Goal: Ask a question

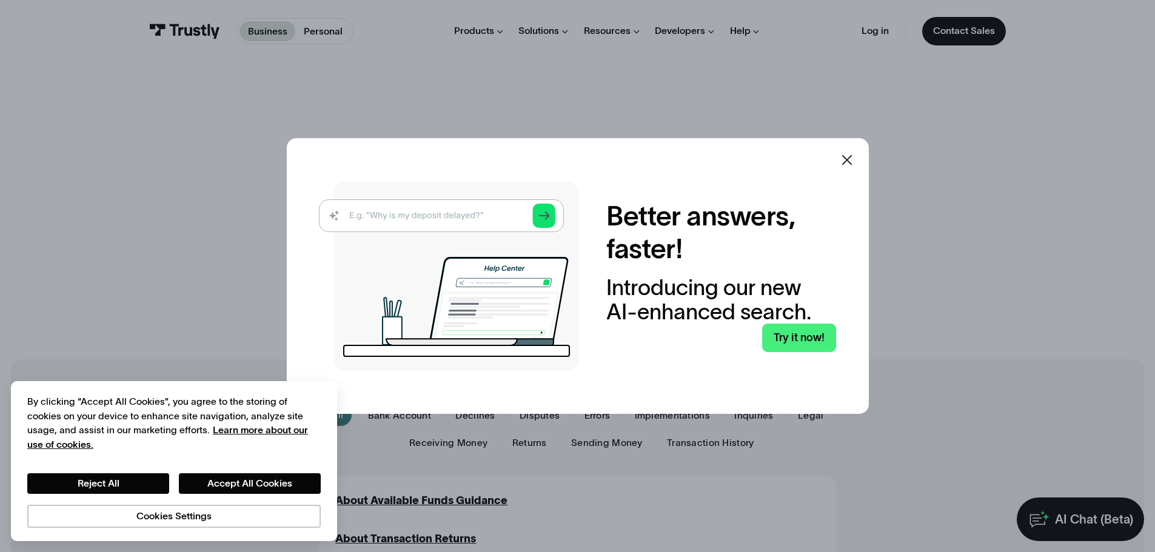
click at [494, 208] on img at bounding box center [449, 276] width 260 height 189
click at [479, 218] on img at bounding box center [449, 276] width 260 height 189
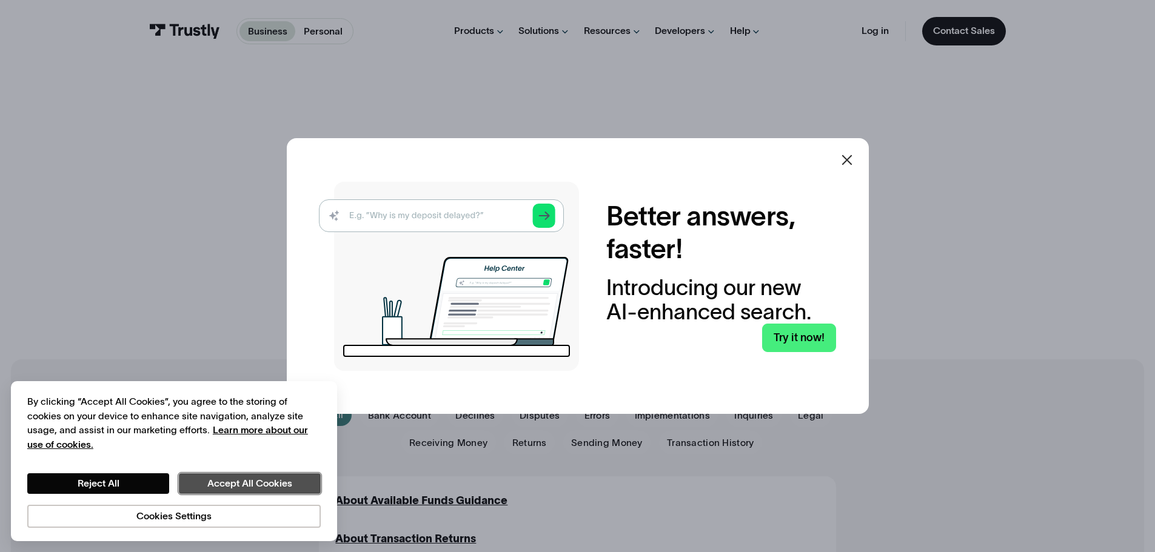
click at [212, 484] on button "Accept All Cookies" at bounding box center [250, 484] width 142 height 21
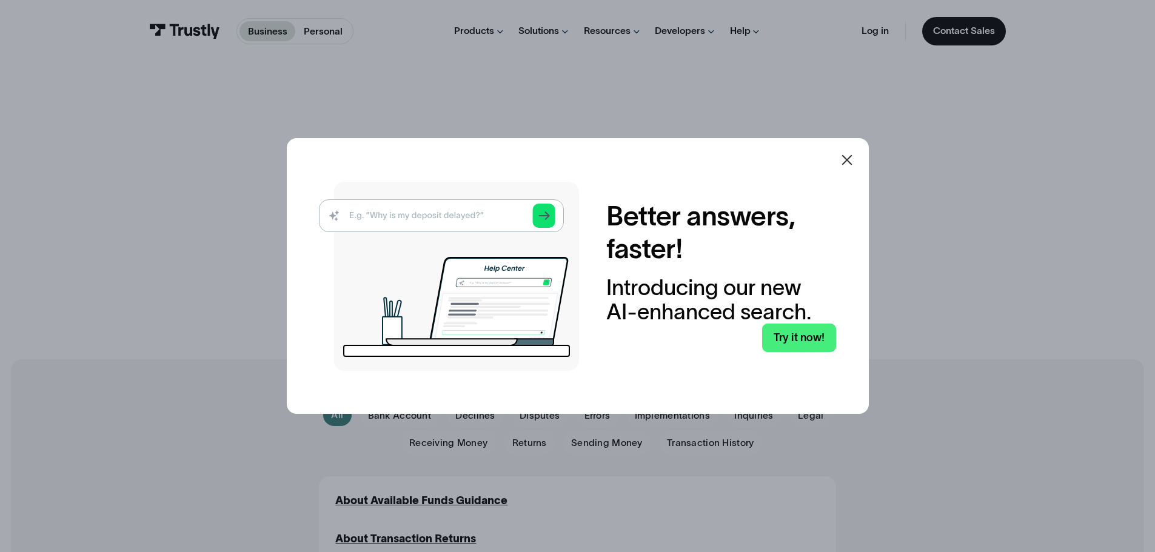
click at [437, 213] on img at bounding box center [449, 276] width 260 height 189
click at [451, 216] on img at bounding box center [449, 276] width 260 height 189
click at [819, 340] on link "Try it now!" at bounding box center [799, 338] width 74 height 28
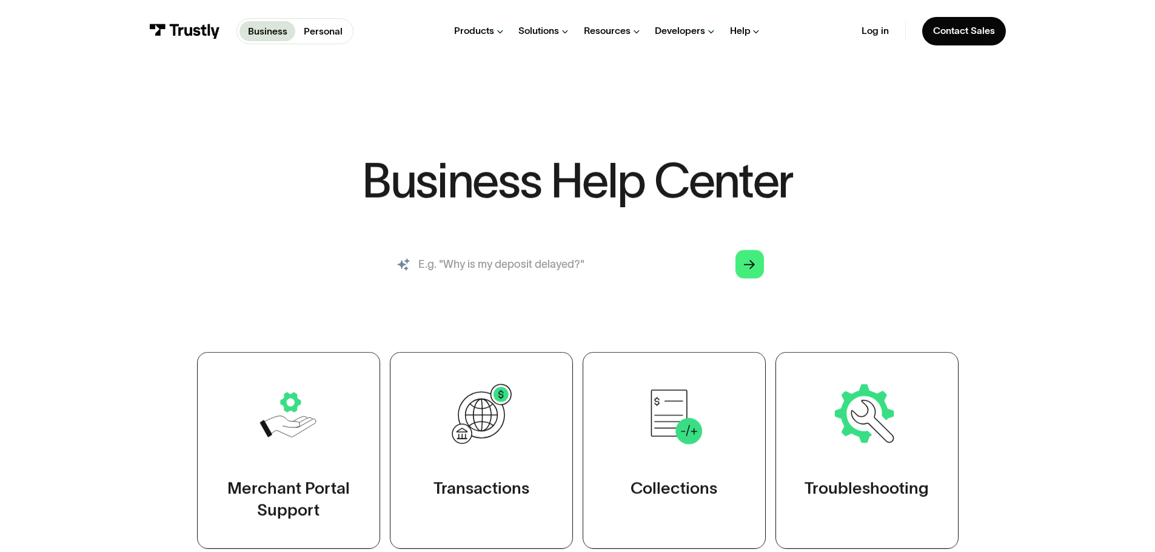
click at [523, 280] on input "search" at bounding box center [577, 265] width 394 height 44
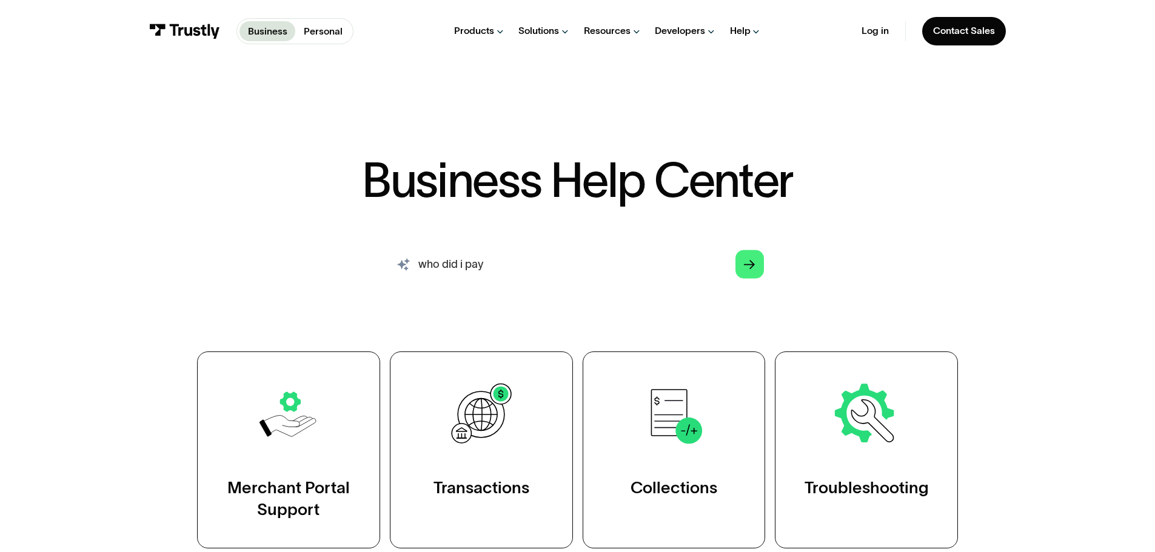
type input "who did i pay"
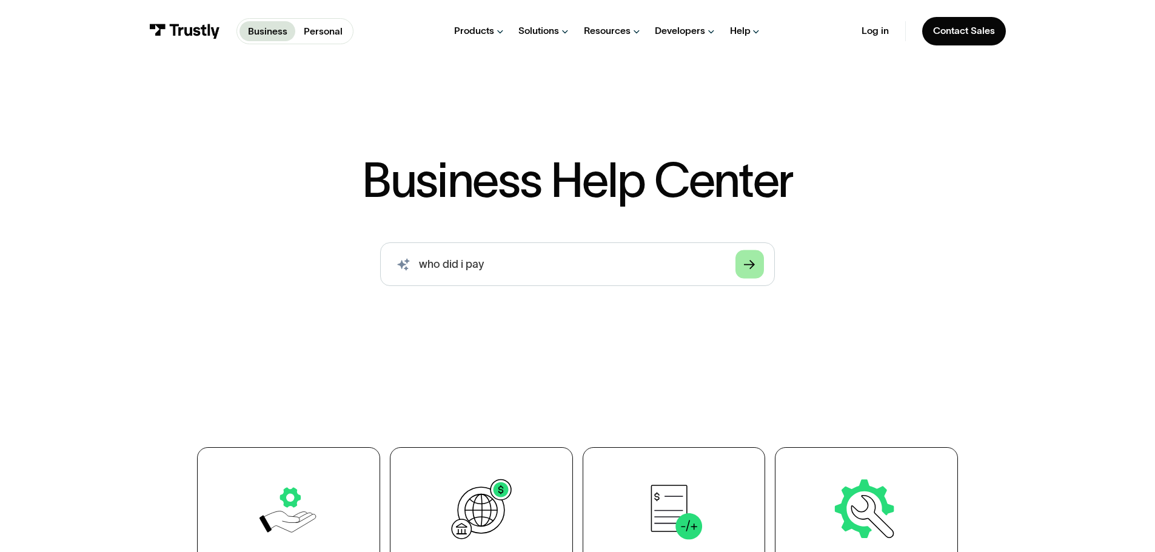
click at [755, 268] on icon "Arrow Right" at bounding box center [749, 266] width 11 height 12
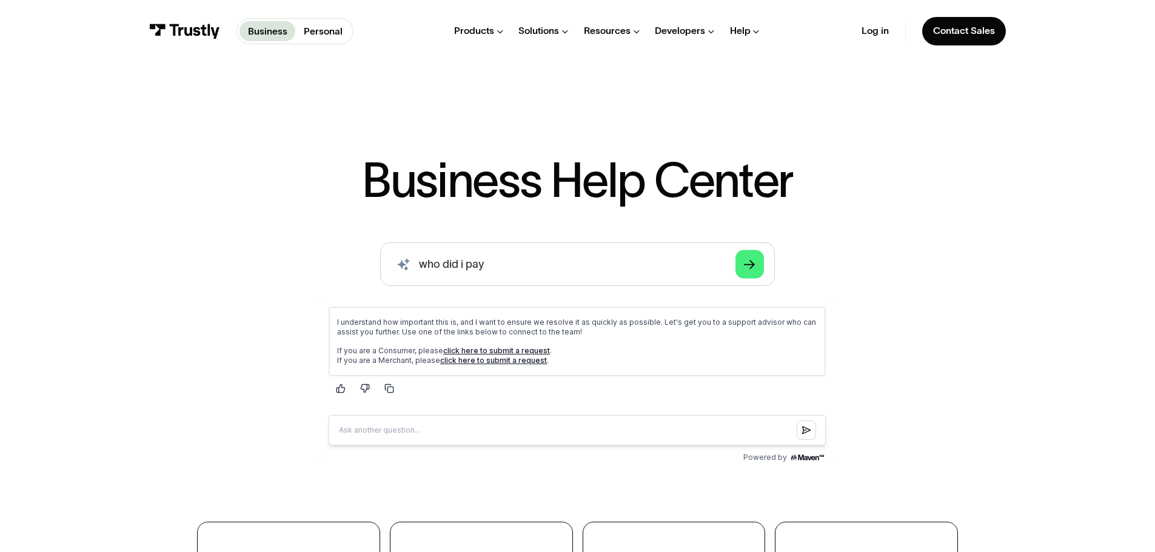
click at [491, 350] on link "click here to submit a request" at bounding box center [496, 350] width 107 height 9
